Goal: Information Seeking & Learning: Learn about a topic

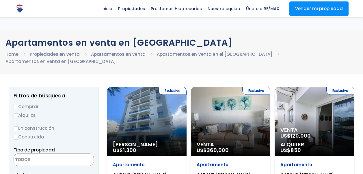
select select
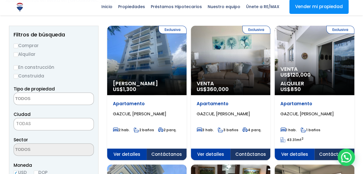
scroll to position [68, 0]
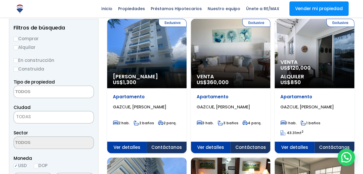
click at [25, 35] on label "Comprar" at bounding box center [54, 38] width 80 height 7
click at [18, 37] on input "Comprar" at bounding box center [16, 39] width 5 height 5
radio input "true"
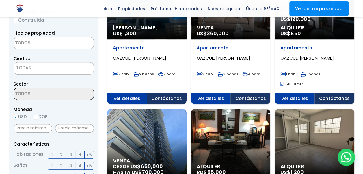
scroll to position [114, 0]
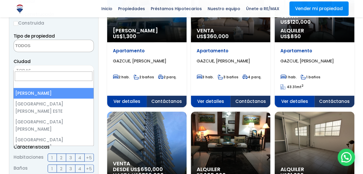
click at [29, 68] on span "TODAS" at bounding box center [23, 71] width 15 height 6
select select "1"
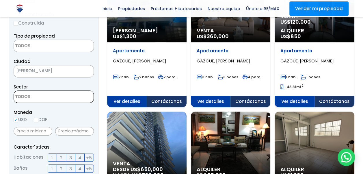
click at [47, 93] on textarea "Search" at bounding box center [42, 97] width 56 height 12
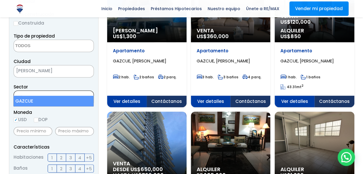
type textarea "gaz"
select select "206"
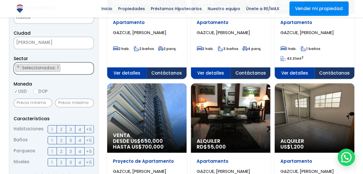
scroll to position [140, 0]
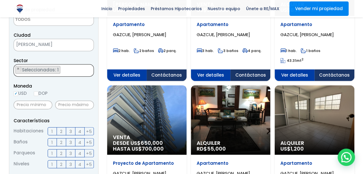
click at [72, 65] on ul "× Seleccionados: 1" at bounding box center [50, 70] width 72 height 12
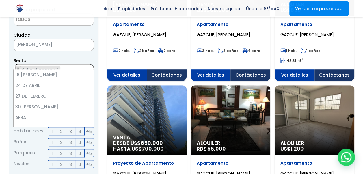
scroll to position [916, 0]
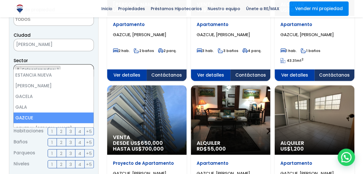
click at [72, 65] on ul "× Seleccionados: 1" at bounding box center [50, 70] width 72 height 12
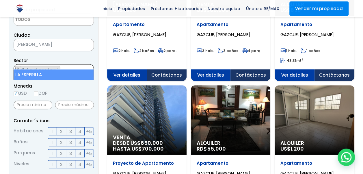
type textarea "la es"
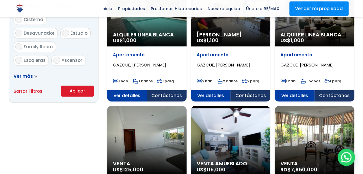
scroll to position [379, 0]
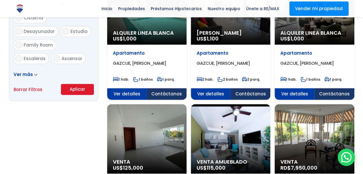
click at [82, 84] on button "Aplicar" at bounding box center [77, 89] width 33 height 11
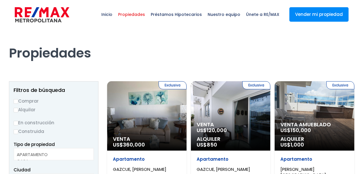
select select
select select "206"
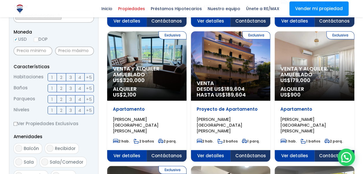
scroll to position [189, 0]
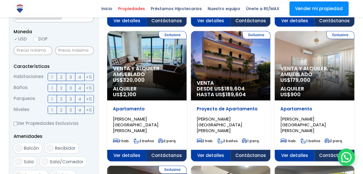
click at [59, 76] on label "2" at bounding box center [61, 77] width 9 height 8
click at [0, 0] on input "2" at bounding box center [0, 0] width 0 height 0
click at [68, 76] on label "3" at bounding box center [70, 77] width 9 height 8
click at [0, 0] on input "3" at bounding box center [0, 0] width 0 height 0
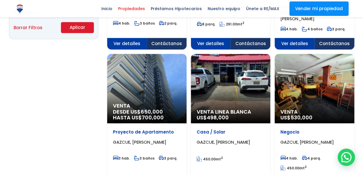
scroll to position [421, 0]
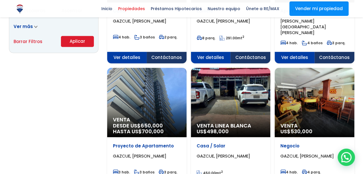
click at [88, 44] on button "Aplicar" at bounding box center [77, 41] width 33 height 11
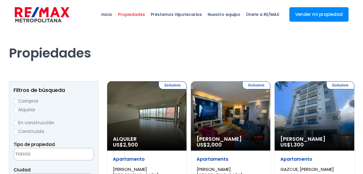
select select
select select "206"
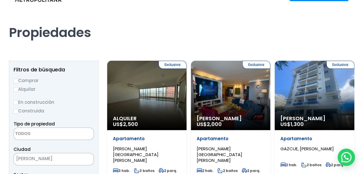
scroll to position [20, 0]
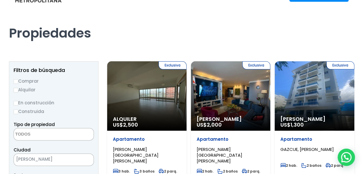
click at [14, 83] on input "Comprar" at bounding box center [16, 81] width 5 height 5
radio input "true"
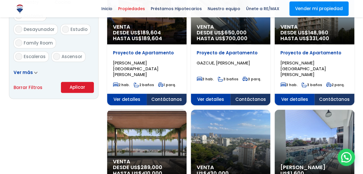
scroll to position [376, 0]
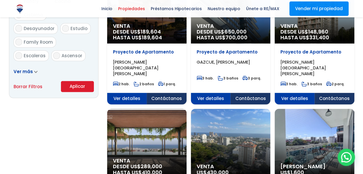
click at [76, 83] on button "Aplicar" at bounding box center [77, 86] width 33 height 11
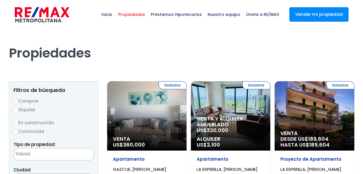
select select
select select "206"
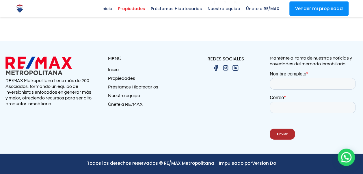
scroll to position [779, 0]
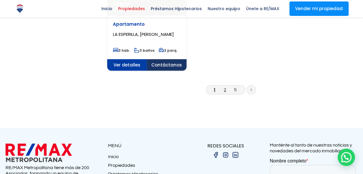
click at [224, 92] on link "2" at bounding box center [225, 90] width 2 height 6
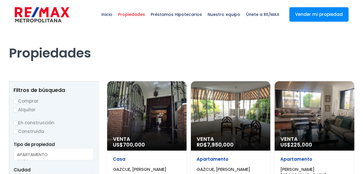
select select
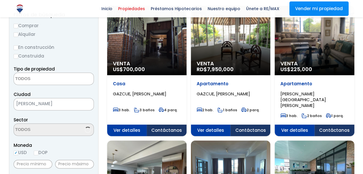
select select "206"
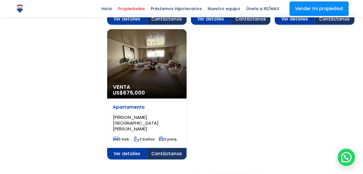
scroll to position [725, 0]
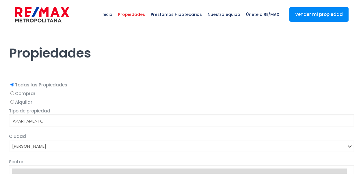
select select
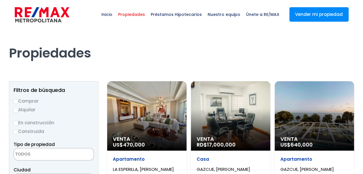
select select "206"
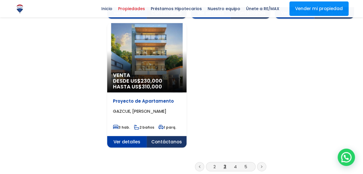
scroll to position [757, 0]
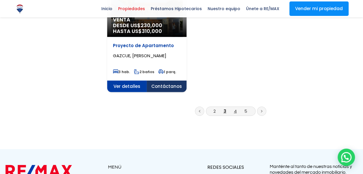
click at [236, 113] on link "4" at bounding box center [235, 111] width 3 height 6
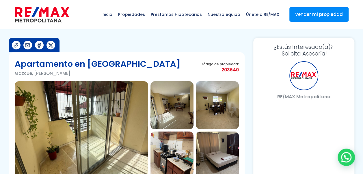
select select "DO"
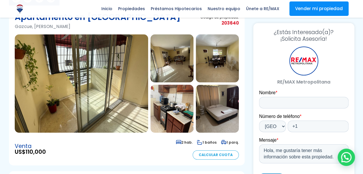
scroll to position [46, 0]
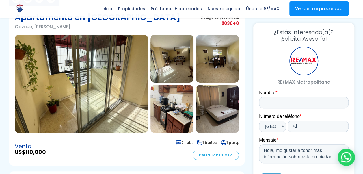
click at [174, 57] on img at bounding box center [171, 59] width 43 height 48
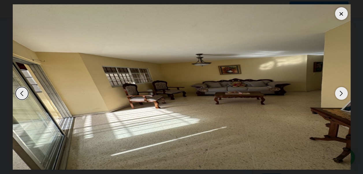
click at [339, 89] on div "Next slide" at bounding box center [341, 93] width 13 height 13
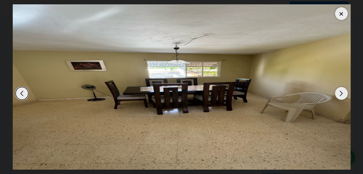
click at [339, 89] on div "Next slide" at bounding box center [341, 93] width 13 height 13
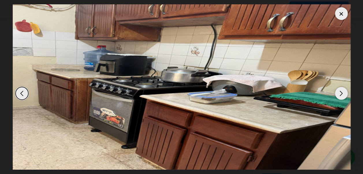
click at [339, 89] on div "Next slide" at bounding box center [341, 93] width 13 height 13
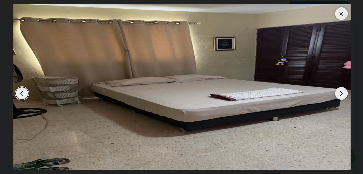
click at [353, 82] on dialog at bounding box center [181, 87] width 347 height 174
click at [303, 83] on img "5 / 7" at bounding box center [182, 86] width 338 height 165
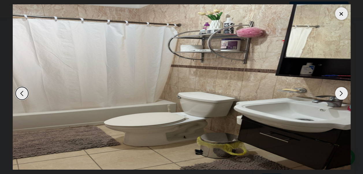
click at [23, 88] on div "Previous slide" at bounding box center [22, 93] width 13 height 13
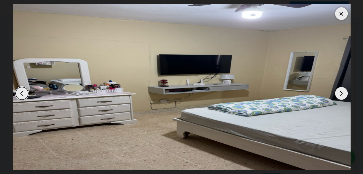
click at [19, 96] on div "Previous slide" at bounding box center [22, 93] width 13 height 13
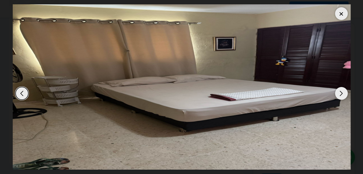
click at [204, 46] on img "5 / 7" at bounding box center [182, 86] width 338 height 165
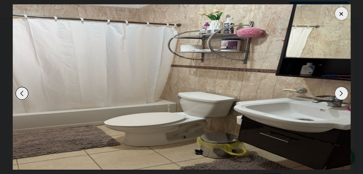
click at [336, 15] on div at bounding box center [341, 13] width 13 height 13
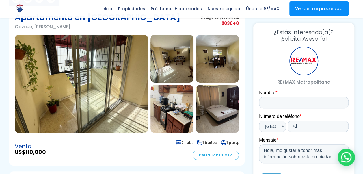
click at [220, 102] on img at bounding box center [217, 109] width 43 height 48
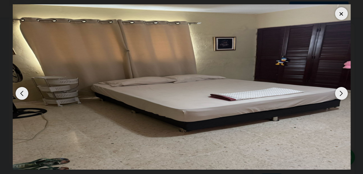
click at [220, 102] on img "5 / 7" at bounding box center [182, 86] width 338 height 165
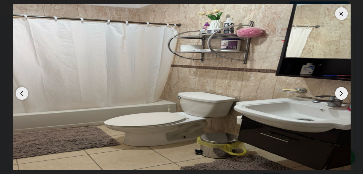
click at [343, 14] on div at bounding box center [341, 13] width 13 height 13
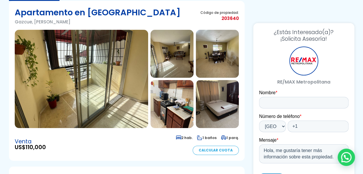
scroll to position [67, 0]
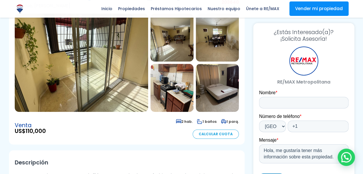
click at [105, 65] on img at bounding box center [81, 63] width 133 height 98
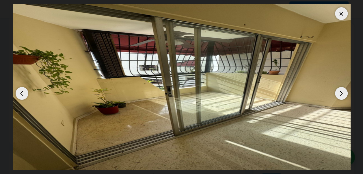
click at [342, 12] on div at bounding box center [341, 13] width 13 height 13
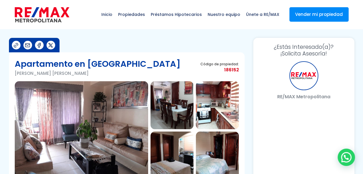
select select "DO"
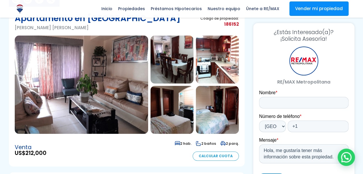
scroll to position [45, 0]
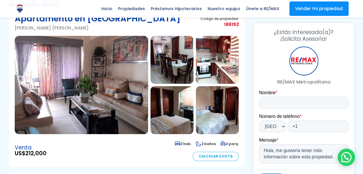
click at [179, 61] on img at bounding box center [171, 60] width 43 height 48
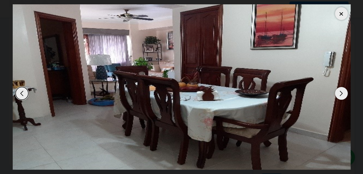
click at [340, 16] on div at bounding box center [341, 13] width 13 height 13
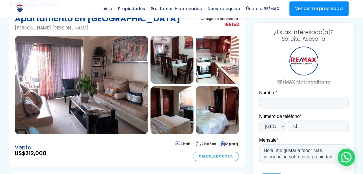
click at [107, 88] on img at bounding box center [81, 85] width 133 height 98
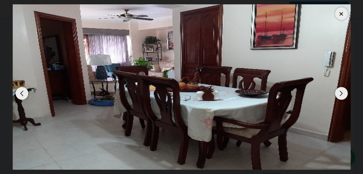
click at [342, 90] on div "Next slide" at bounding box center [341, 93] width 13 height 13
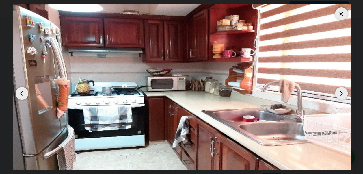
click at [342, 90] on div "Next slide" at bounding box center [341, 93] width 13 height 13
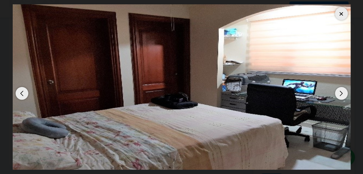
click at [24, 94] on div "Previous slide" at bounding box center [22, 93] width 13 height 13
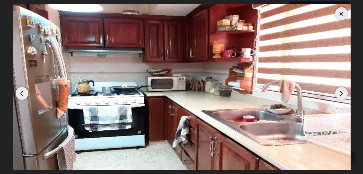
click at [344, 92] on div "Next slide" at bounding box center [341, 93] width 13 height 13
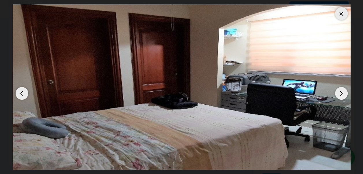
click at [344, 92] on div "Next slide" at bounding box center [341, 93] width 13 height 13
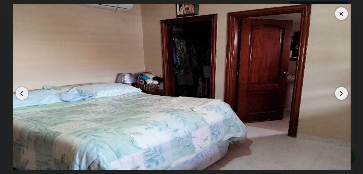
click at [344, 92] on div "Next slide" at bounding box center [341, 93] width 13 height 13
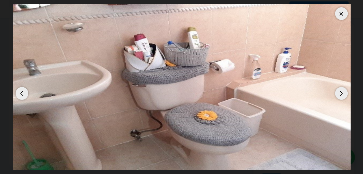
click at [344, 92] on div "Next slide" at bounding box center [341, 93] width 13 height 13
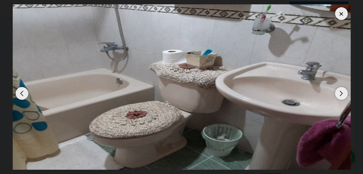
click at [344, 92] on div "Next slide" at bounding box center [341, 93] width 13 height 13
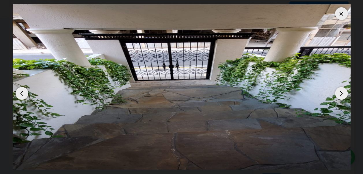
click at [344, 92] on div "Next slide" at bounding box center [341, 93] width 13 height 13
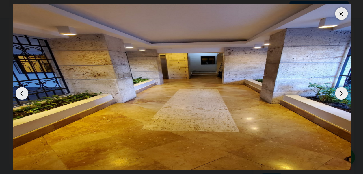
click at [344, 92] on div "Next slide" at bounding box center [341, 93] width 13 height 13
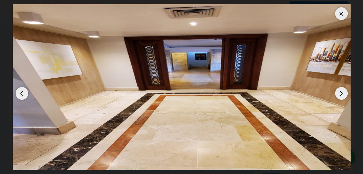
click at [344, 92] on div "Next slide" at bounding box center [341, 93] width 13 height 13
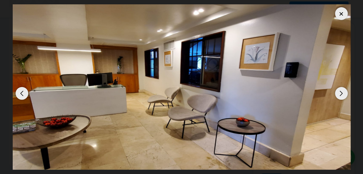
click at [344, 92] on div "Next slide" at bounding box center [341, 93] width 13 height 13
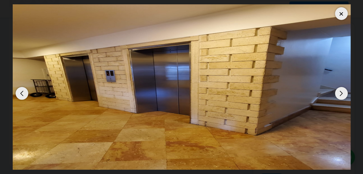
click at [344, 92] on div "Next slide" at bounding box center [341, 93] width 13 height 13
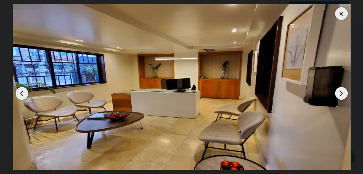
click at [340, 92] on div "Next slide" at bounding box center [341, 93] width 13 height 13
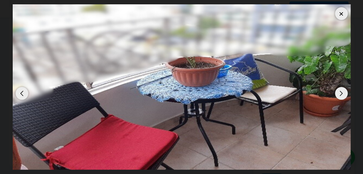
click at [340, 92] on div "Next slide" at bounding box center [341, 93] width 13 height 13
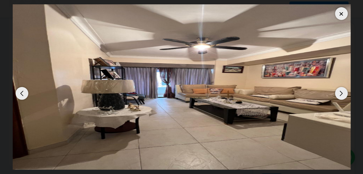
click at [21, 87] on div "Previous slide" at bounding box center [22, 93] width 13 height 13
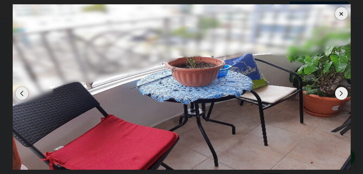
click at [339, 90] on div "Next slide" at bounding box center [341, 93] width 13 height 13
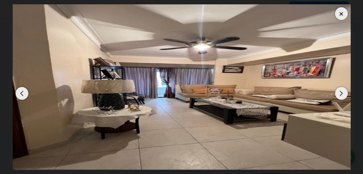
click at [339, 90] on div "Next slide" at bounding box center [341, 93] width 13 height 13
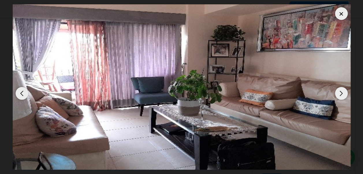
click at [343, 12] on div at bounding box center [341, 13] width 13 height 13
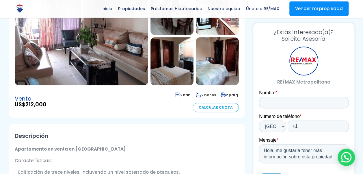
scroll to position [92, 0]
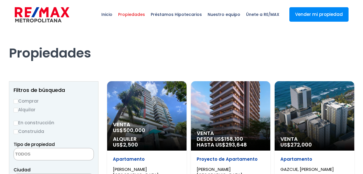
select select
select select "206"
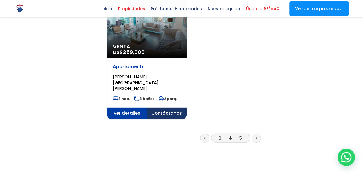
scroll to position [771, 0]
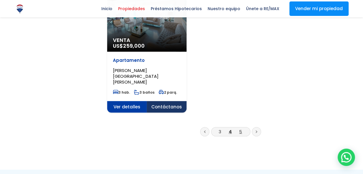
click at [241, 129] on link "5" at bounding box center [240, 132] width 3 height 6
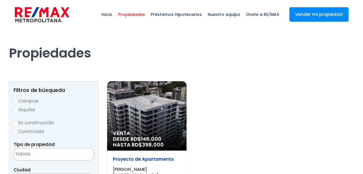
select select
select select "206"
